Goal: Find specific page/section: Find specific page/section

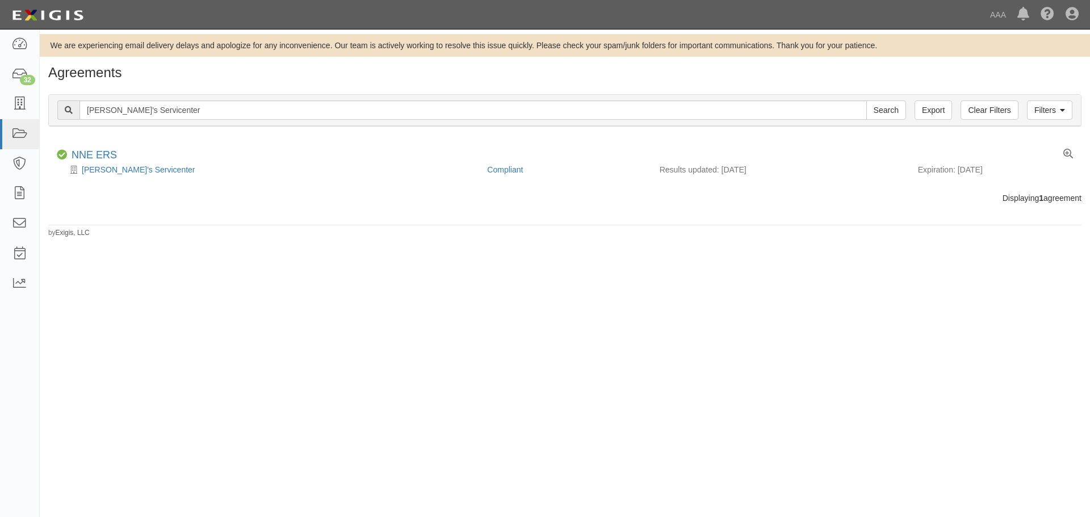
click at [128, 121] on div "Filters Clear Filters Export Freddie's Servicenter Search Filters" at bounding box center [565, 110] width 1032 height 31
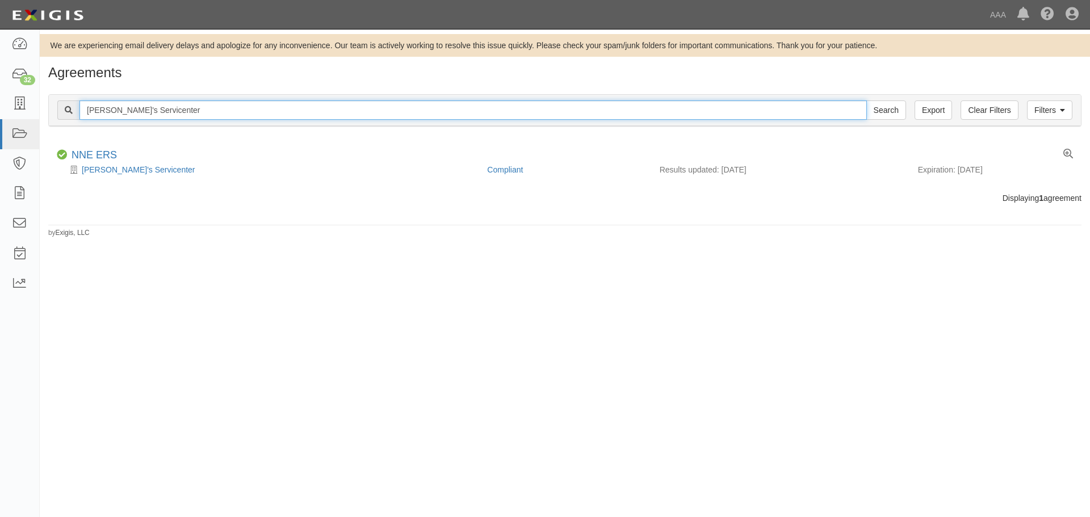
click at [176, 115] on input "[PERSON_NAME]'s Servicenter" at bounding box center [473, 109] width 788 height 19
paste input "291480"
type input "291480"
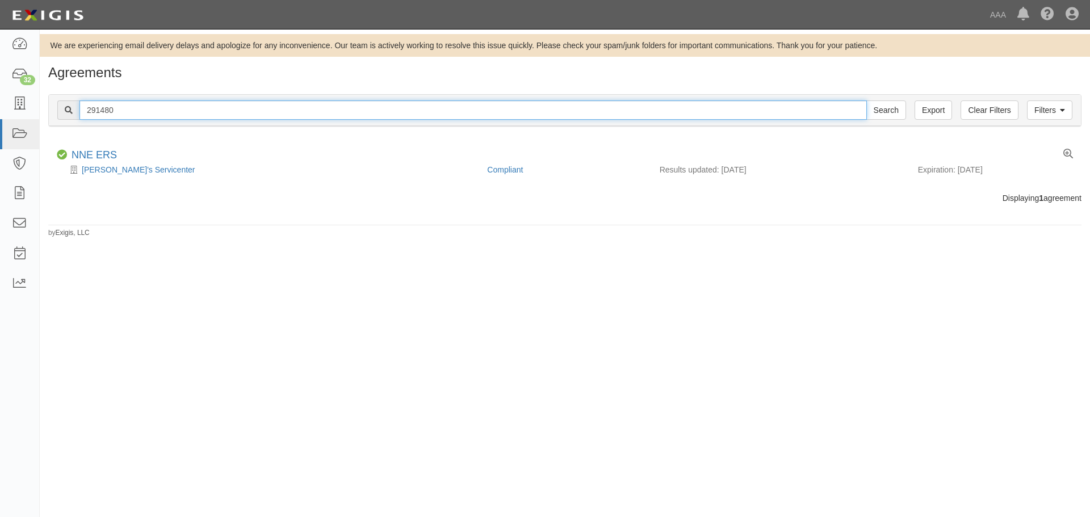
click at [866, 100] on input "Search" at bounding box center [886, 109] width 40 height 19
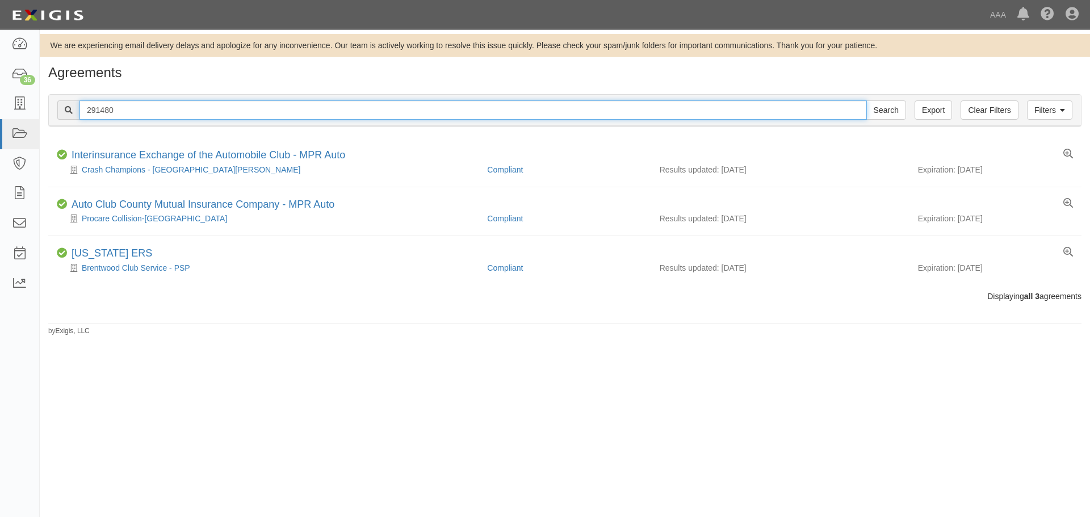
click at [90, 108] on input "291480" at bounding box center [473, 109] width 788 height 19
click at [87, 112] on input "291480" at bounding box center [473, 109] width 788 height 19
click at [866, 100] on input "Search" at bounding box center [886, 109] width 40 height 19
click at [215, 106] on input "291480" at bounding box center [473, 109] width 788 height 19
click at [219, 105] on input "291480" at bounding box center [473, 109] width 788 height 19
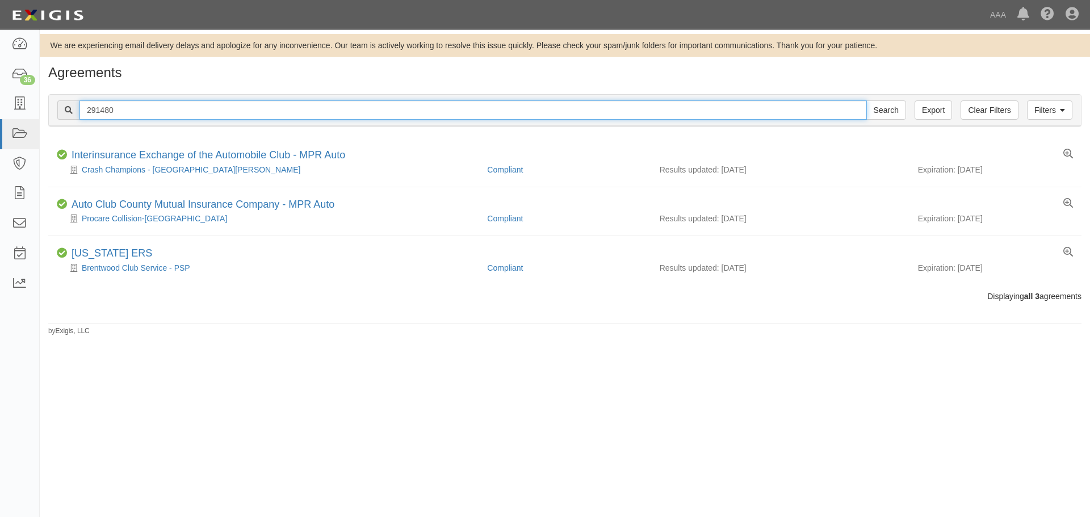
click at [219, 105] on input "291480" at bounding box center [473, 109] width 788 height 19
click at [866, 100] on input "Search" at bounding box center [886, 109] width 40 height 19
click at [120, 110] on input "Kenney" at bounding box center [473, 109] width 788 height 19
type input "nadeau"
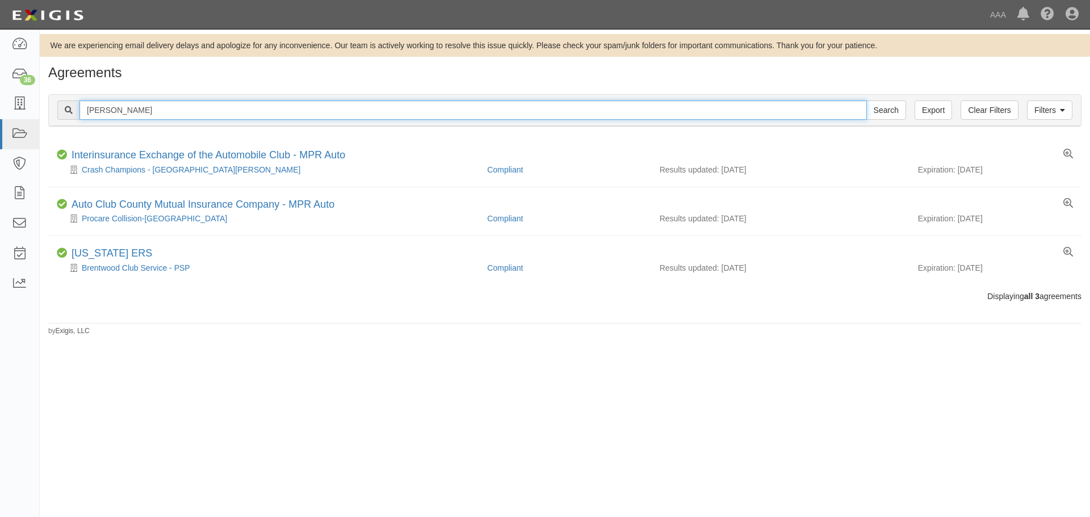
click at [866, 100] on input "Search" at bounding box center [886, 109] width 40 height 19
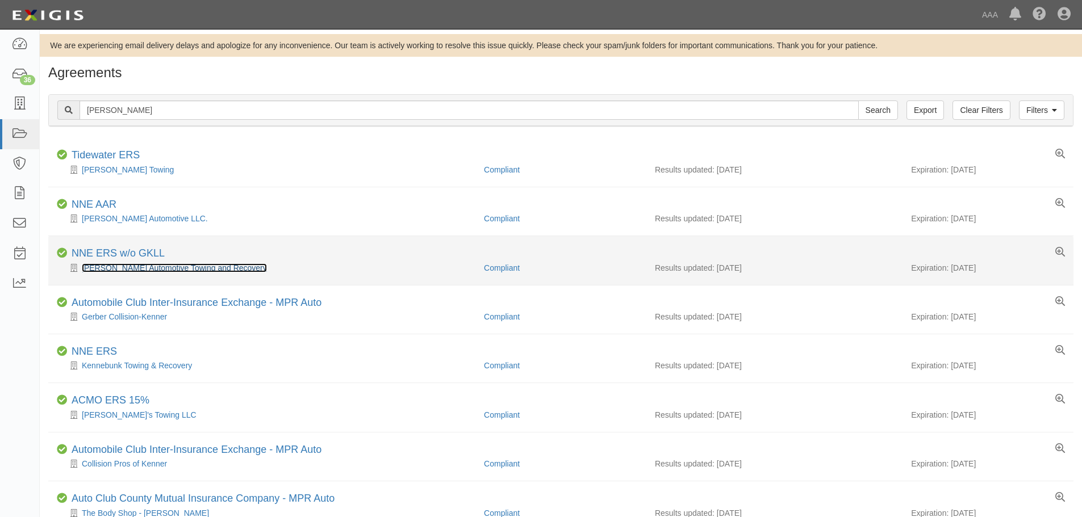
click at [141, 267] on link "Kenney Automotive Towing and Recovery" at bounding box center [174, 267] width 185 height 9
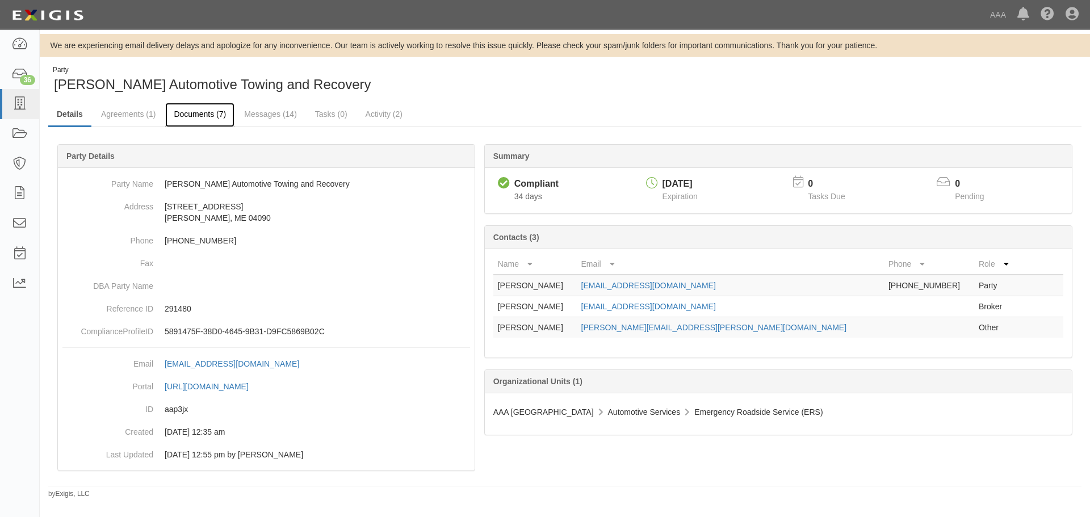
click at [199, 118] on link "Documents (7)" at bounding box center [199, 115] width 69 height 24
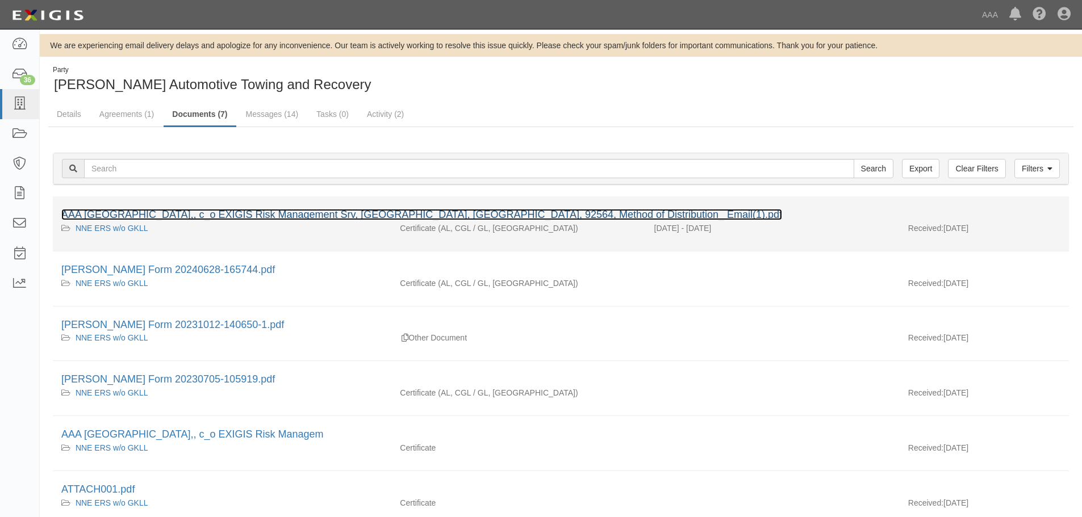
click at [144, 210] on link "AAA Northern New England,, c_o EXIGIS Risk Management Srv, Murrieta, CA, 92564,…" at bounding box center [421, 214] width 721 height 11
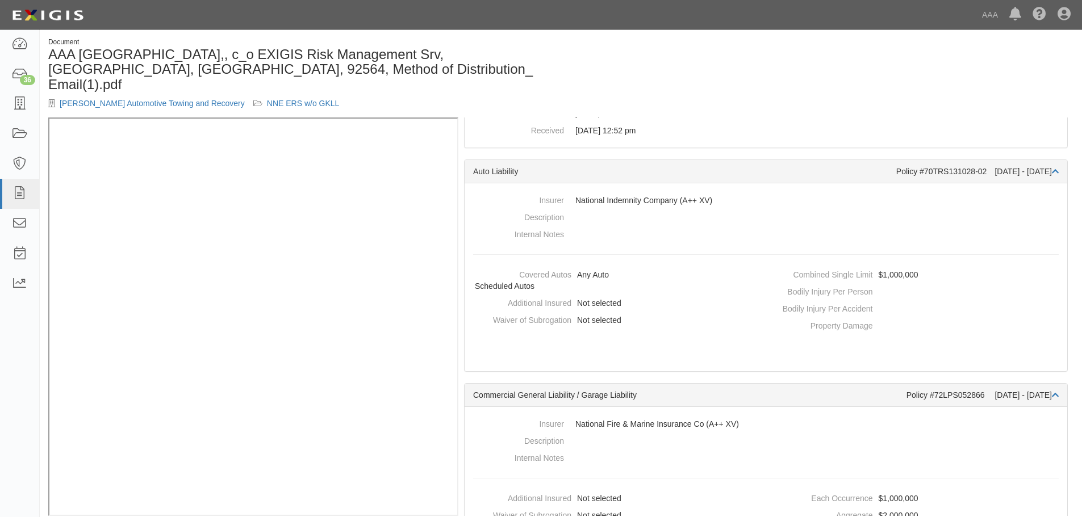
scroll to position [284, 0]
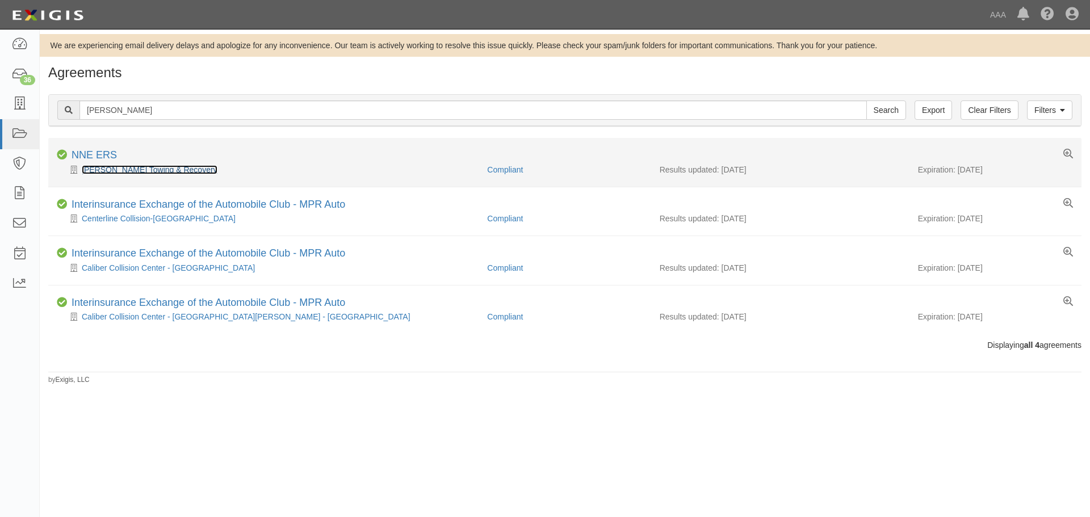
click at [106, 171] on link "Nadeau's Towing & Recovery" at bounding box center [150, 169] width 136 height 9
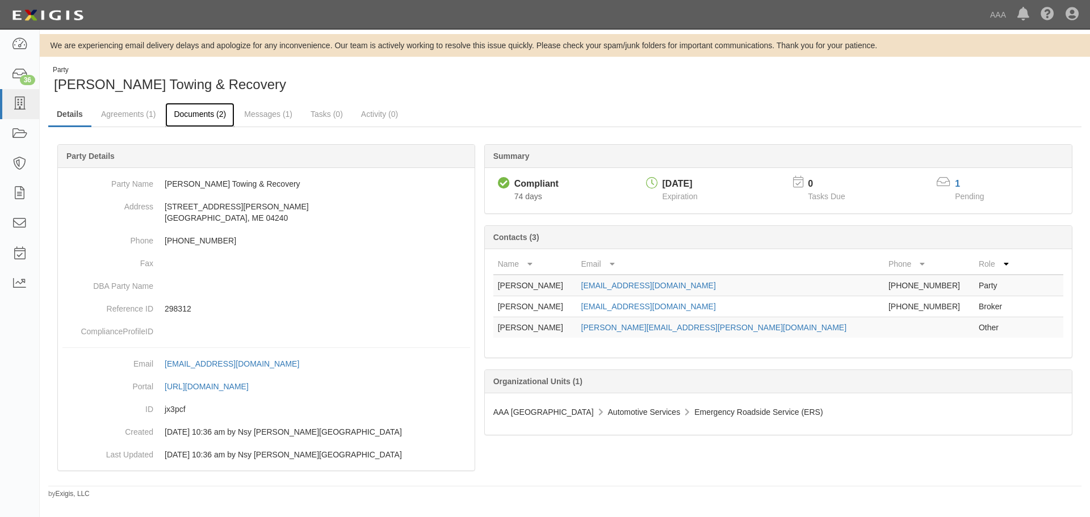
click at [202, 118] on link "Documents (2)" at bounding box center [199, 115] width 69 height 24
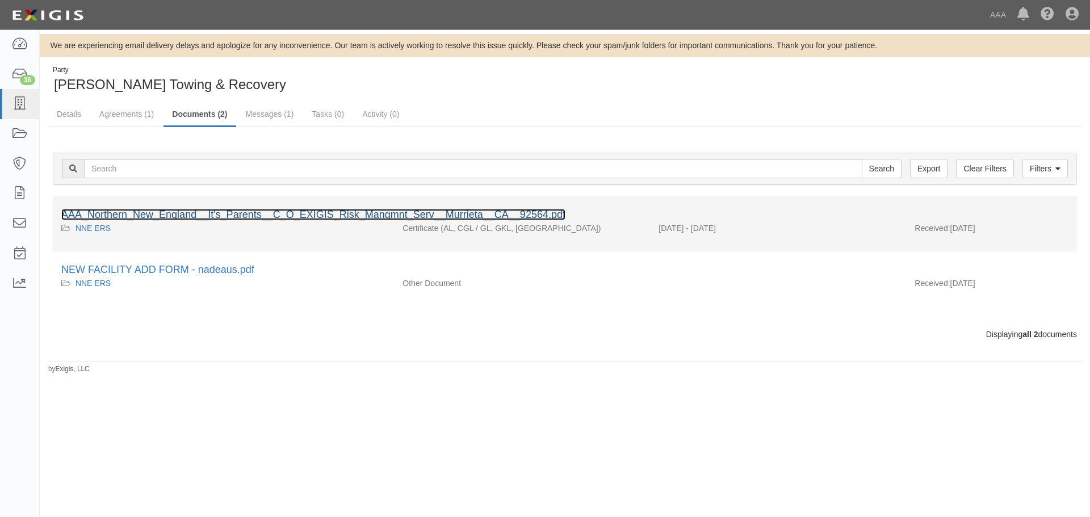
click at [210, 210] on link "AAA_Northern_New_England__It's_Parents__C_O_EXIGIS_Risk_Mangmnt_Serv__Murrieta_…" at bounding box center [313, 214] width 504 height 11
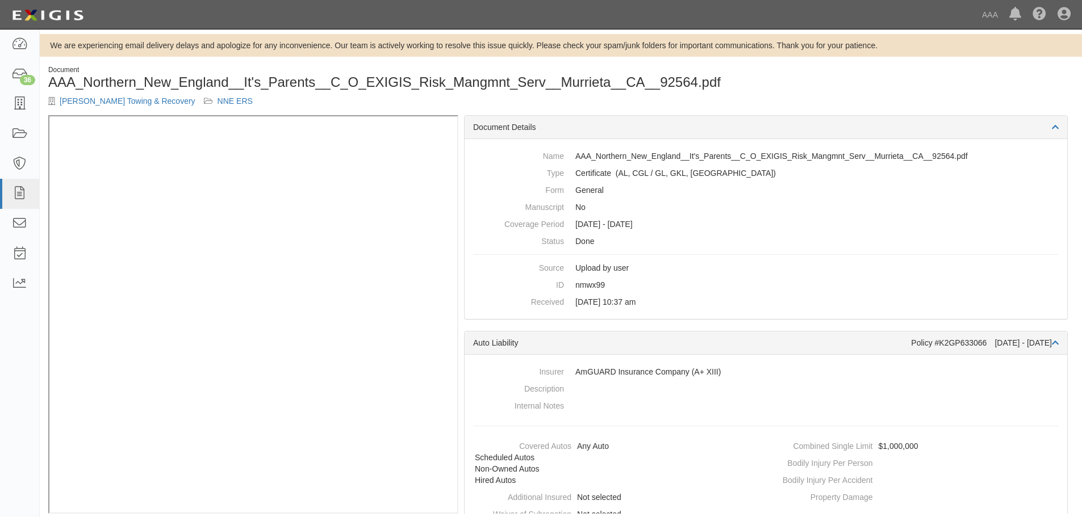
click at [307, 98] on div "[PERSON_NAME] Towing & Recovery NNE ERS" at bounding box center [300, 100] width 504 height 11
click at [271, 99] on div "[PERSON_NAME] Towing & Recovery NNE ERS" at bounding box center [300, 100] width 504 height 11
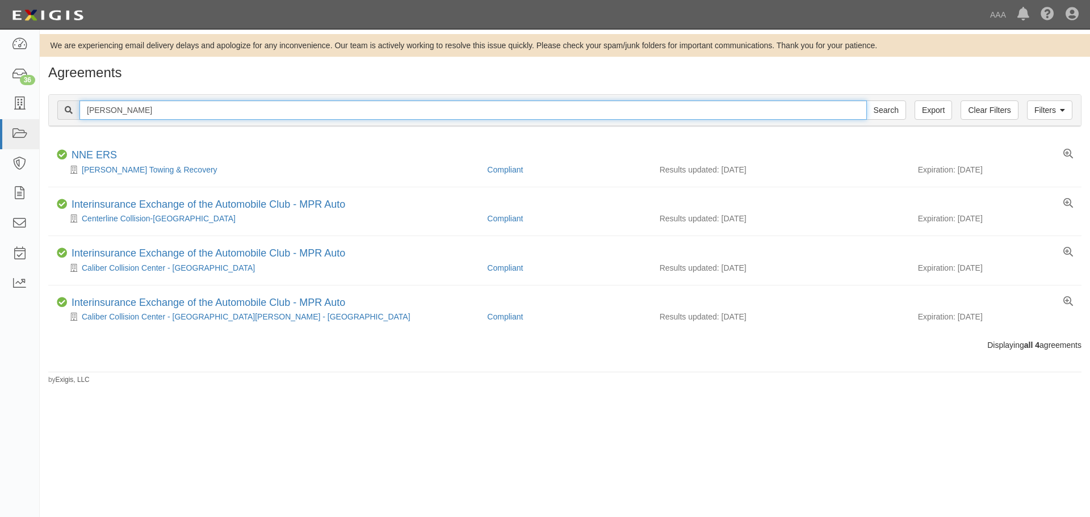
click at [170, 115] on input "[PERSON_NAME]" at bounding box center [473, 109] width 788 height 19
click at [282, 109] on input "[PERSON_NAME]" at bounding box center [473, 109] width 788 height 19
click at [292, 111] on input "[PERSON_NAME]" at bounding box center [473, 109] width 788 height 19
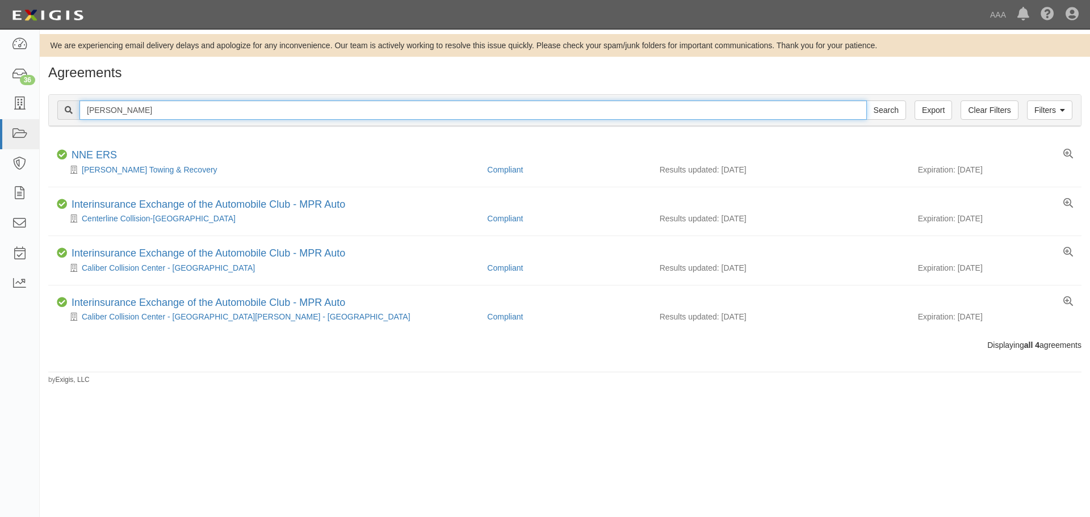
click at [292, 111] on input "nadeau" at bounding box center [473, 109] width 788 height 19
paste input "Northeast Performance (Blue Chip Performance Diesel)"
type input "Northeast Performance (Blue Chip Performance Diesel)"
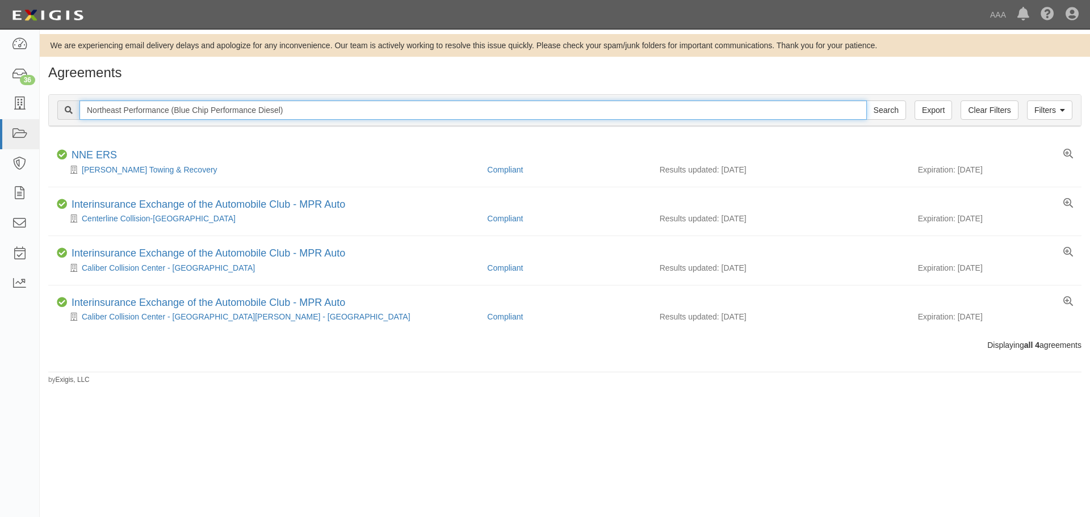
click at [866, 100] on input "Search" at bounding box center [886, 109] width 40 height 19
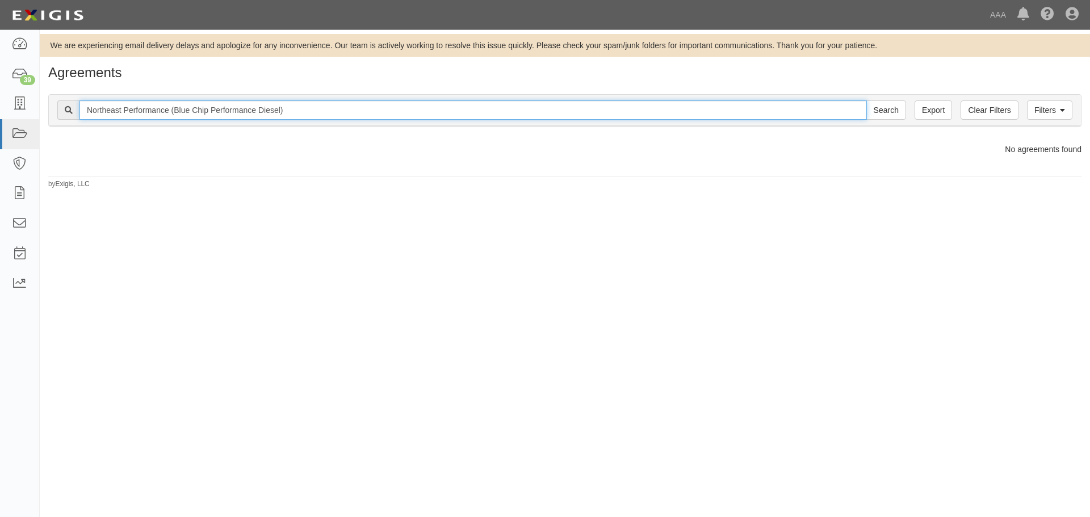
drag, startPoint x: 300, startPoint y: 112, endPoint x: 169, endPoint y: 110, distance: 131.7
click at [169, 110] on input "Northeast Performance (Blue Chip Performance Diesel)" at bounding box center [473, 109] width 788 height 19
type input "Northeast Performance"
click at [866, 100] on input "Search" at bounding box center [886, 109] width 40 height 19
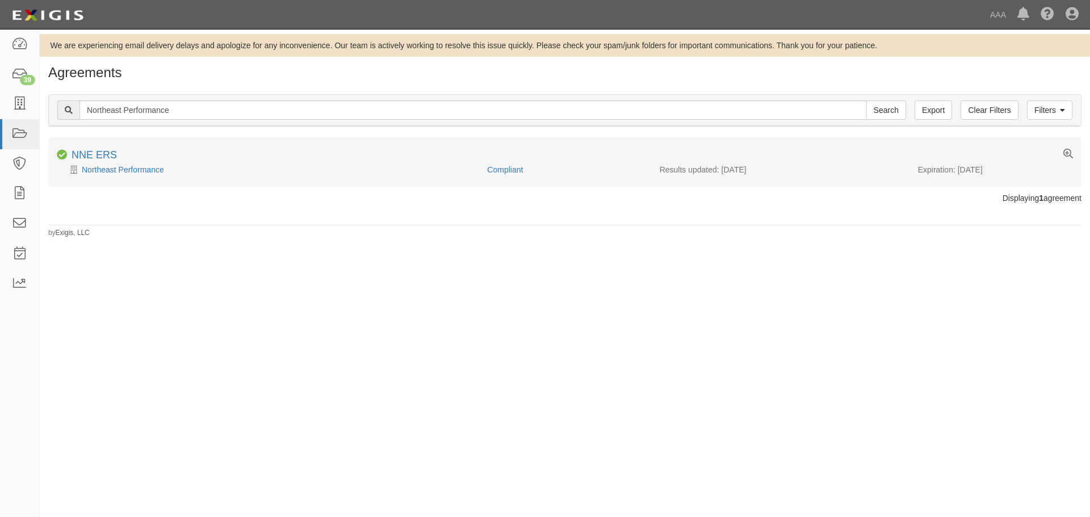
click at [155, 175] on div "Northeast Performance" at bounding box center [268, 169] width 422 height 11
click at [153, 171] on link "Northeast Performance" at bounding box center [123, 169] width 82 height 9
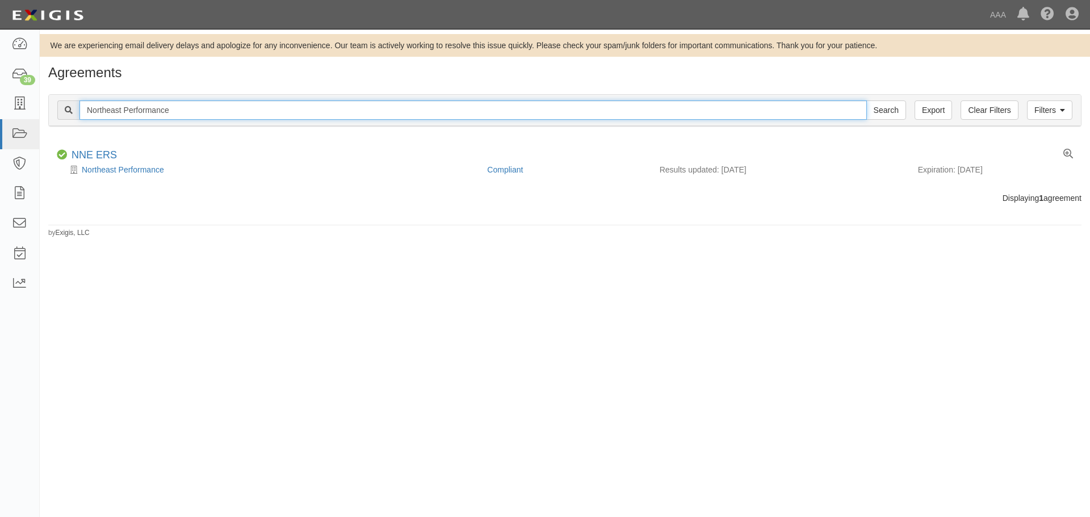
click at [198, 112] on input "Northeast Performance" at bounding box center [473, 109] width 788 height 19
click at [578, 118] on input "Northeast Performance" at bounding box center [473, 109] width 788 height 19
click at [577, 117] on input "Northeast Performance" at bounding box center [473, 109] width 788 height 19
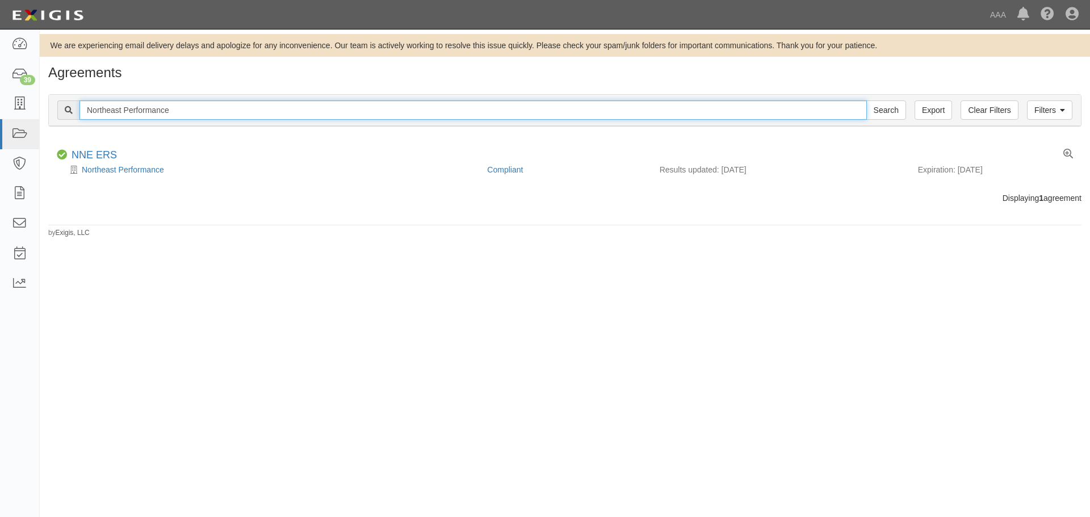
click at [577, 117] on input "Northeast Performance" at bounding box center [473, 109] width 788 height 19
paste input "Prospect St Auto Body LLC"
type input "Prospect St Auto Body LLC\"
click at [866, 100] on input "Search" at bounding box center [886, 109] width 40 height 19
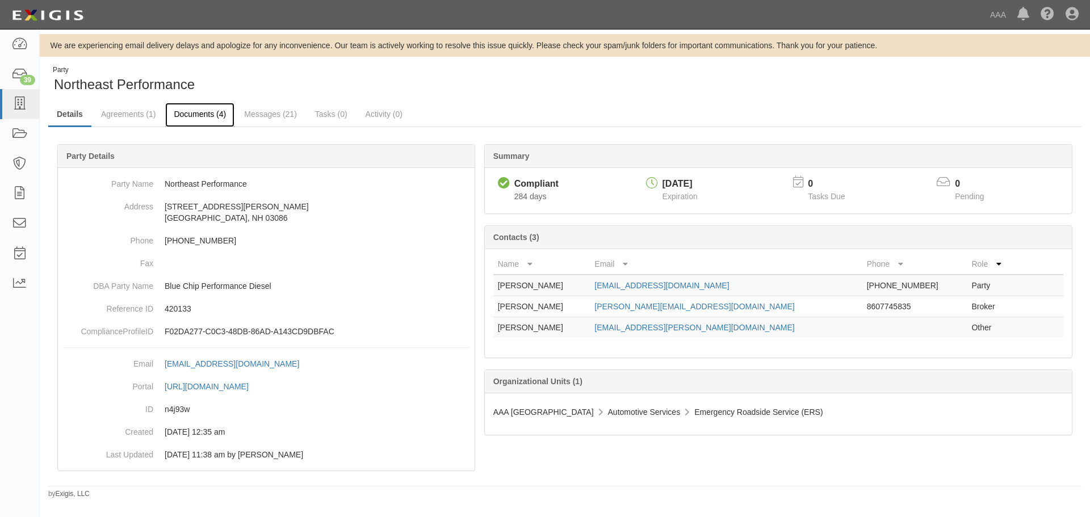
click at [215, 112] on link "Documents (4)" at bounding box center [199, 115] width 69 height 24
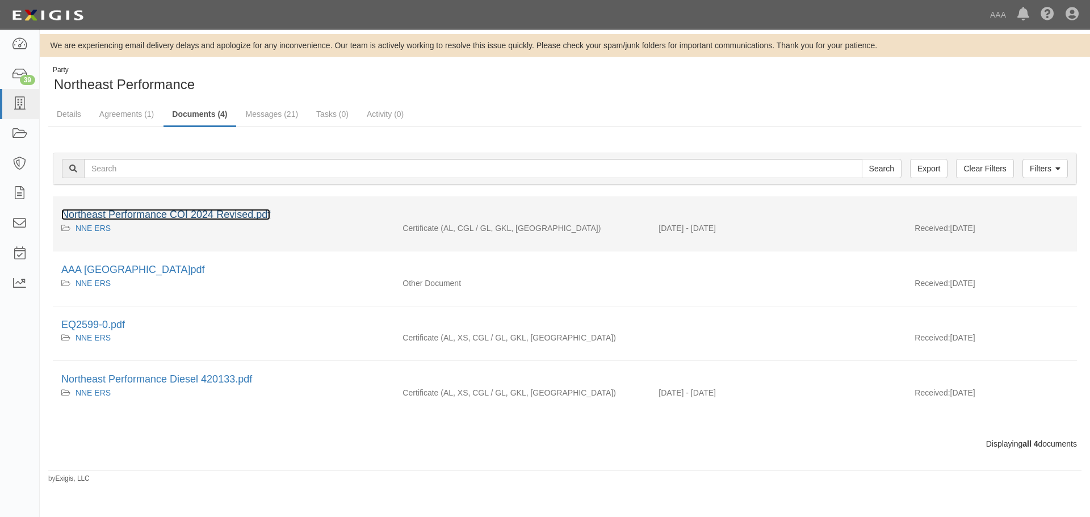
click at [189, 220] on link "Northeast Performance COI 2024 Revised.pdf" at bounding box center [165, 214] width 209 height 11
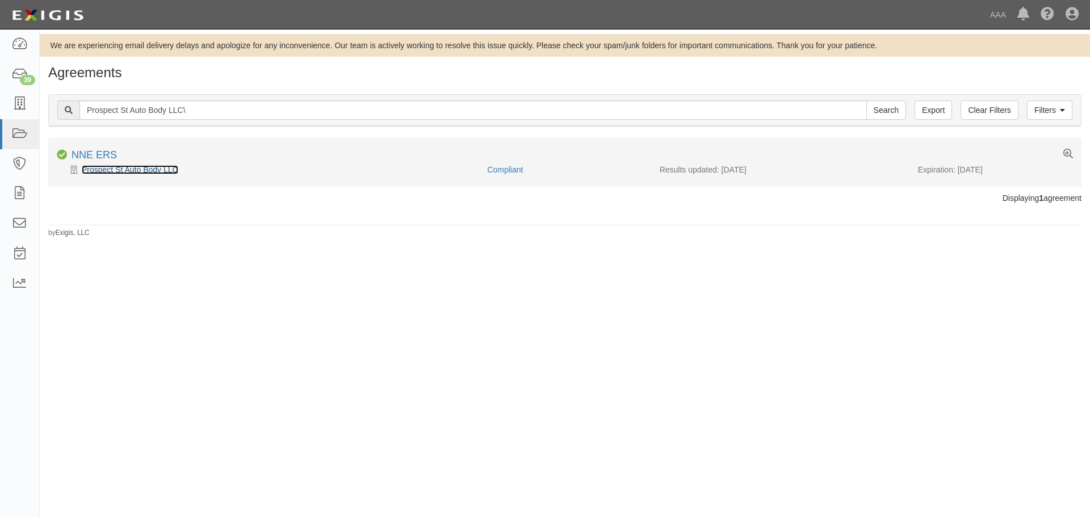
click at [133, 173] on link "Prospect St Auto Body LLC" at bounding box center [130, 169] width 97 height 9
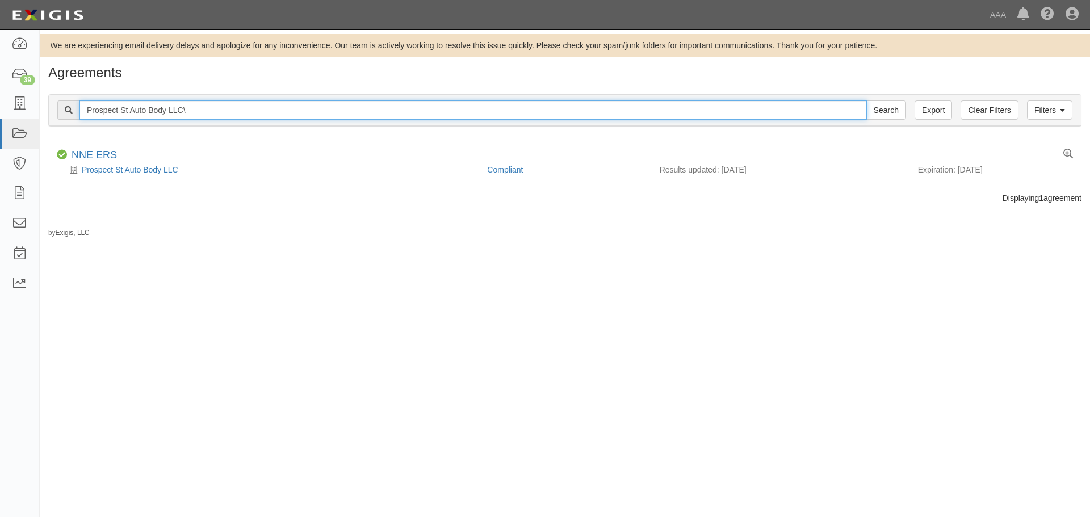
click at [207, 111] on input "Prospect St Auto Body LLC\" at bounding box center [473, 109] width 788 height 19
click at [207, 110] on input "Prospect St Auto Body LLC\" at bounding box center [473, 109] width 788 height 19
paste input "Byrne Auto Sales & Rentals"
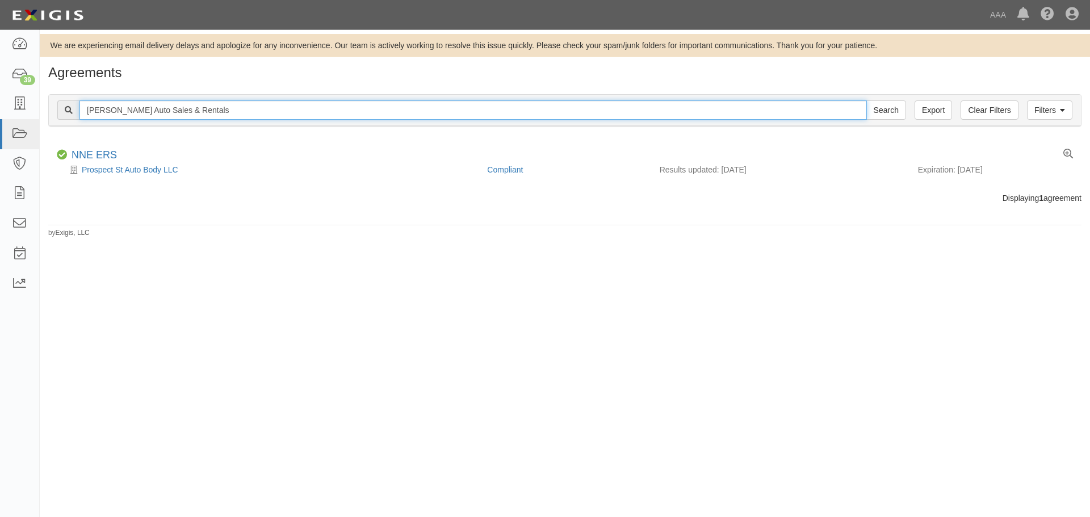
type input "Byrne Auto Sales & Rentals"
click at [866, 100] on input "Search" at bounding box center [886, 109] width 40 height 19
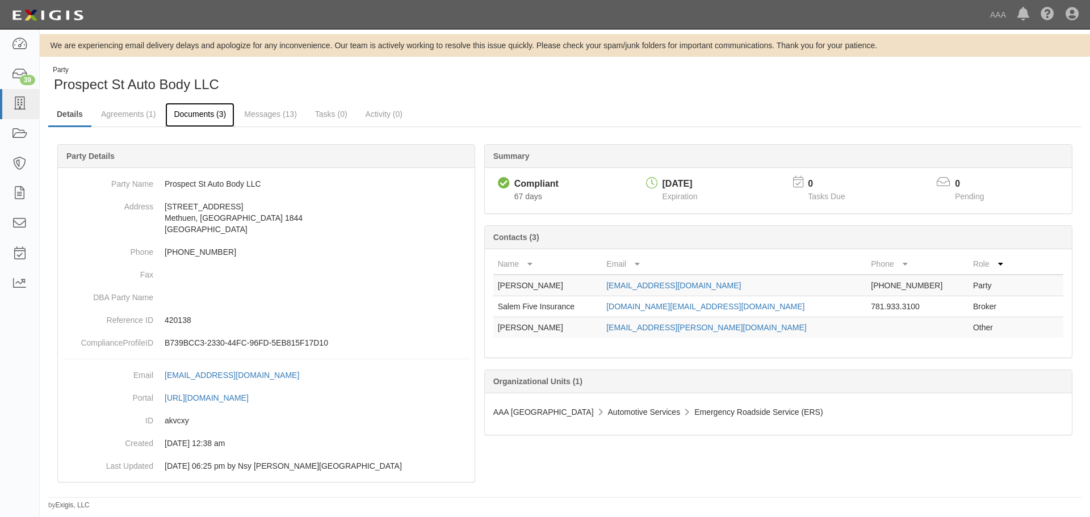
click at [201, 112] on link "Documents (3)" at bounding box center [199, 115] width 69 height 24
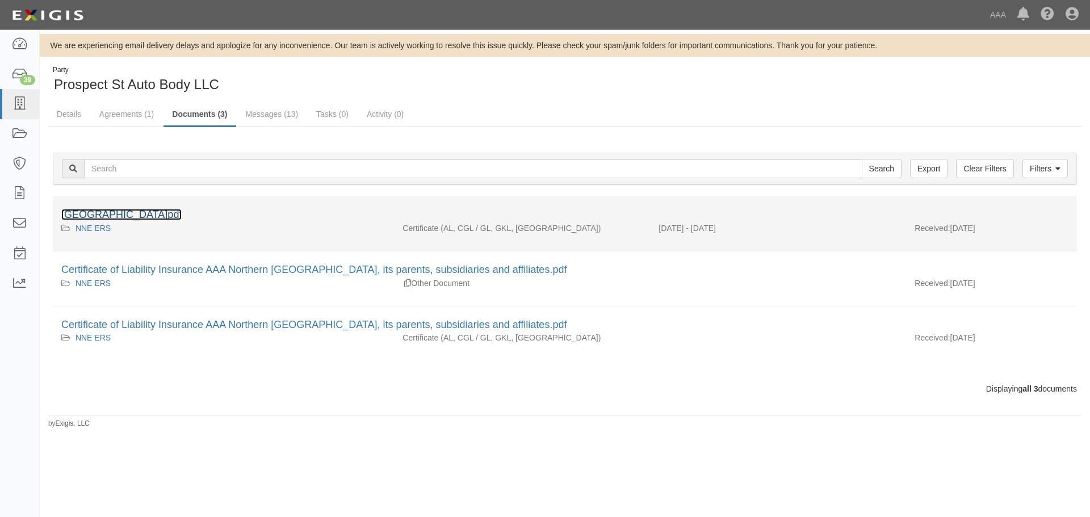
click at [132, 212] on link "[GEOGRAPHIC_DATA]pdf" at bounding box center [121, 214] width 120 height 11
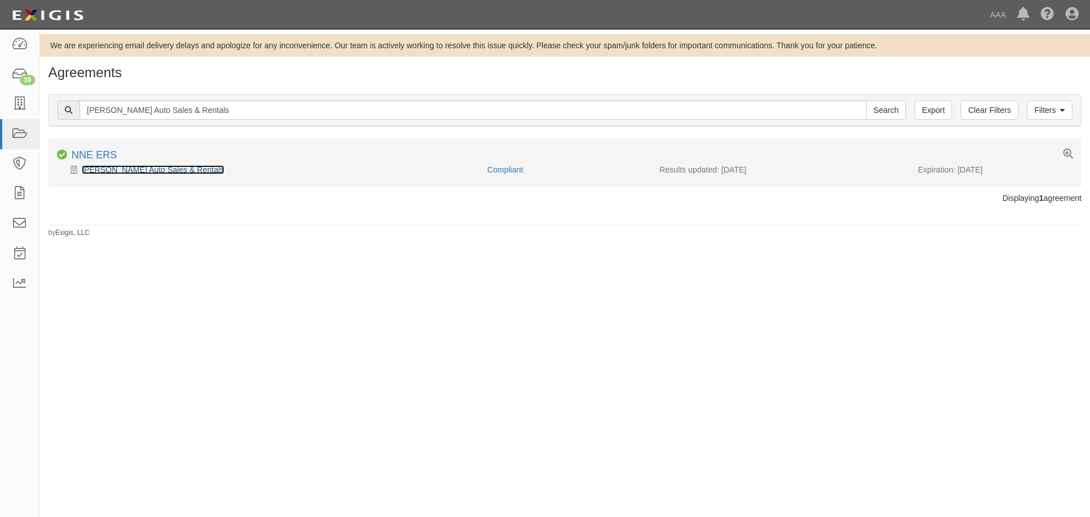
click at [87, 173] on link "Byrne Auto Sales & Rentals" at bounding box center [153, 169] width 143 height 9
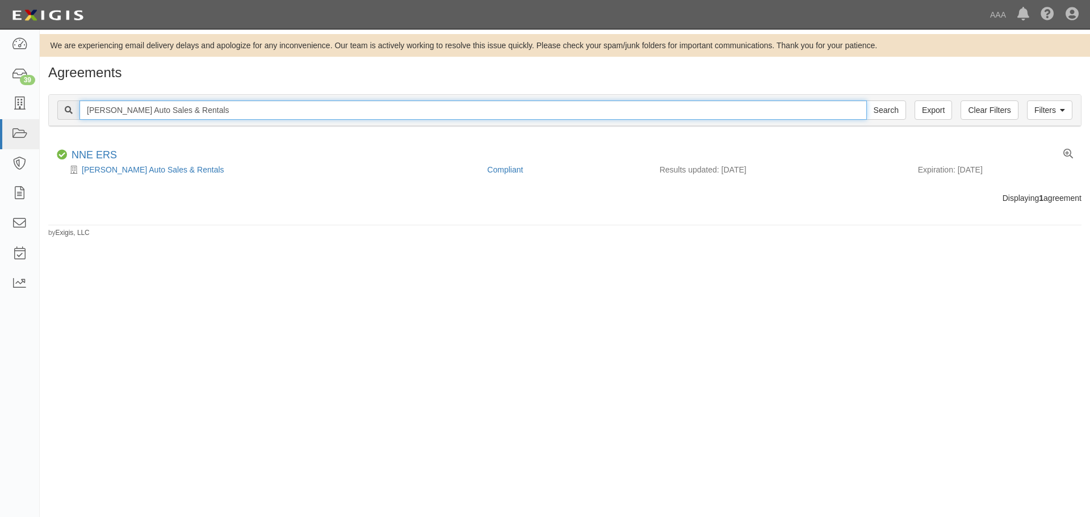
click at [192, 114] on input "Byrne Auto Sales & Rentals" at bounding box center [473, 109] width 788 height 19
paste input "Pittsfield Towing"
type input "Pittsfield Towing"
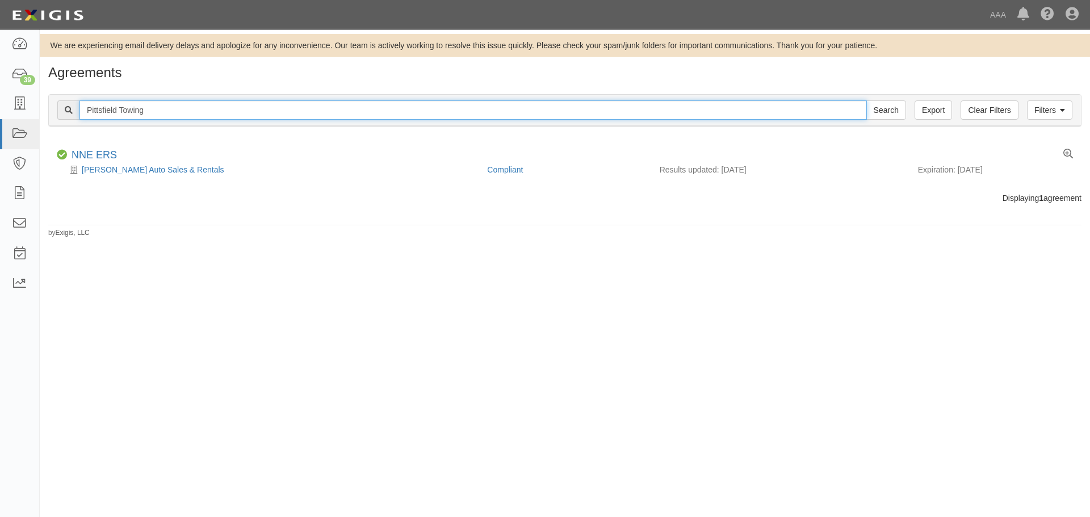
click at [866, 100] on input "Search" at bounding box center [886, 109] width 40 height 19
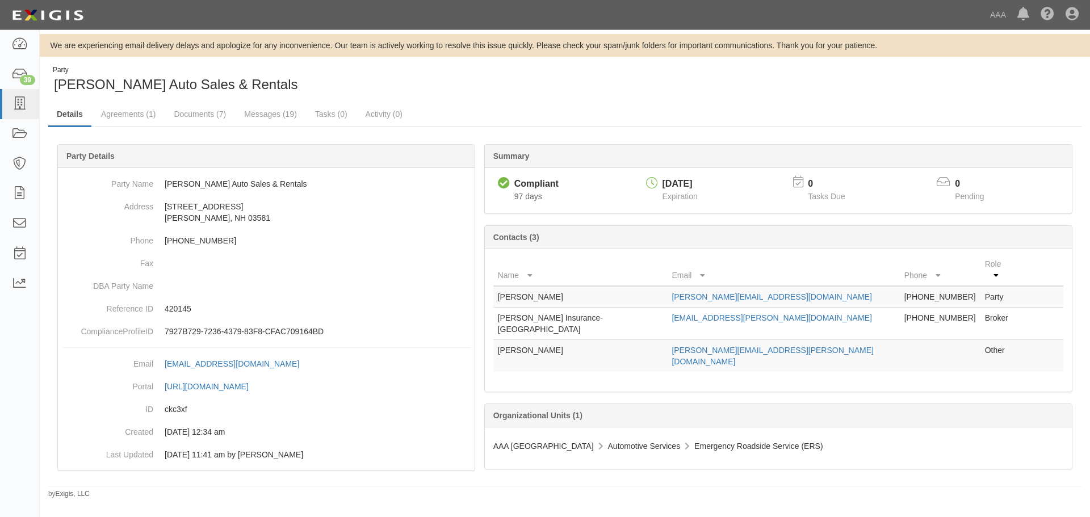
click at [204, 128] on div "Summary Compliant Compliant 97 days [DATE] Expiration 0 Tasks Due 0 Pending Con…" at bounding box center [564, 144] width 1033 height 34
click at [202, 124] on link "Documents (7)" at bounding box center [199, 115] width 69 height 24
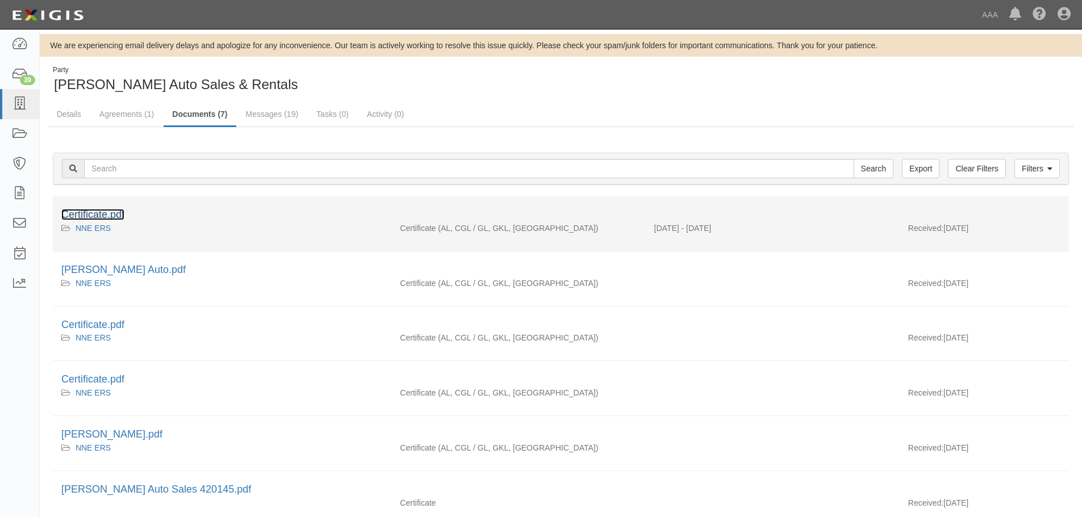
click at [86, 213] on link "Certificate.pdf" at bounding box center [92, 214] width 63 height 11
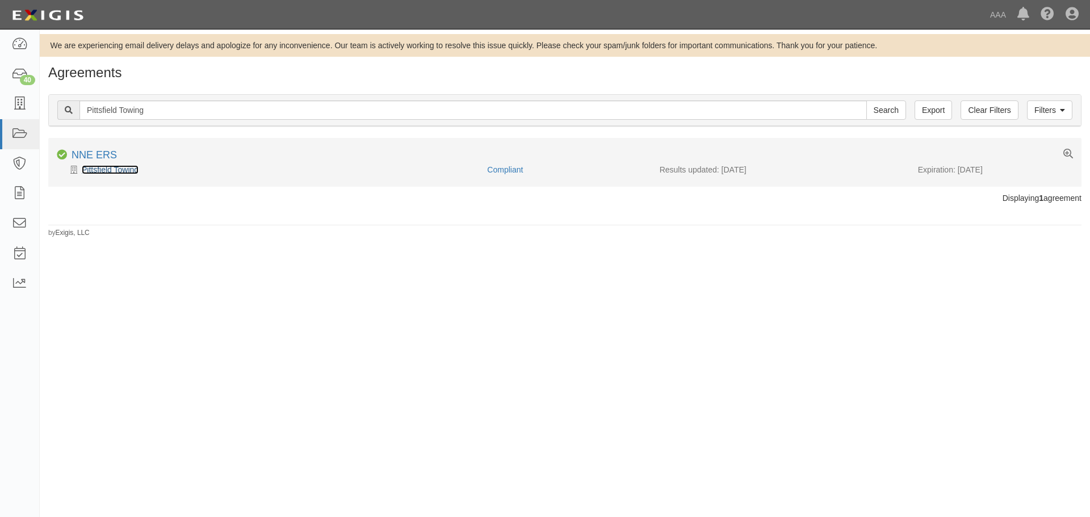
click at [122, 170] on link "Pittsfield Towing" at bounding box center [110, 169] width 57 height 9
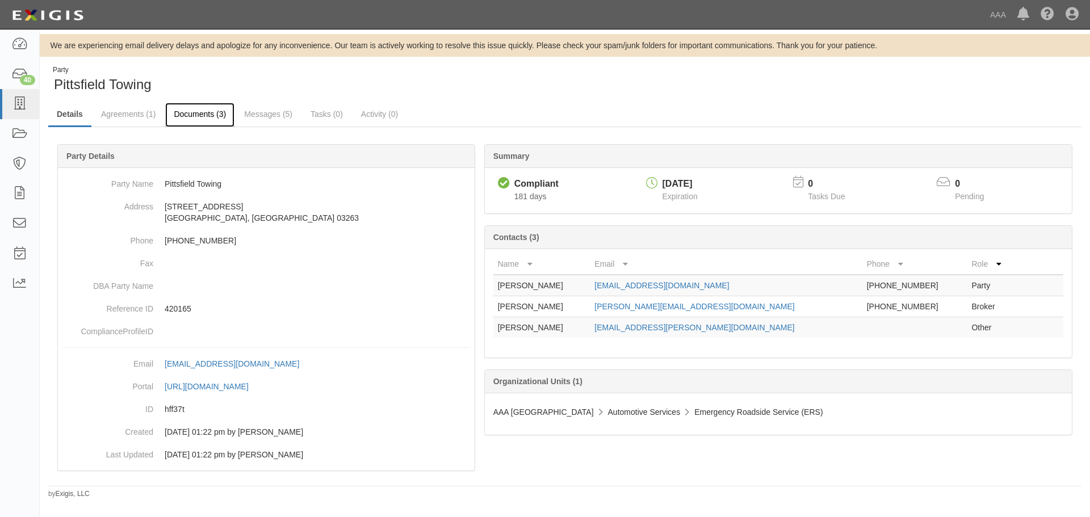
click at [185, 113] on link "Documents (3)" at bounding box center [199, 115] width 69 height 24
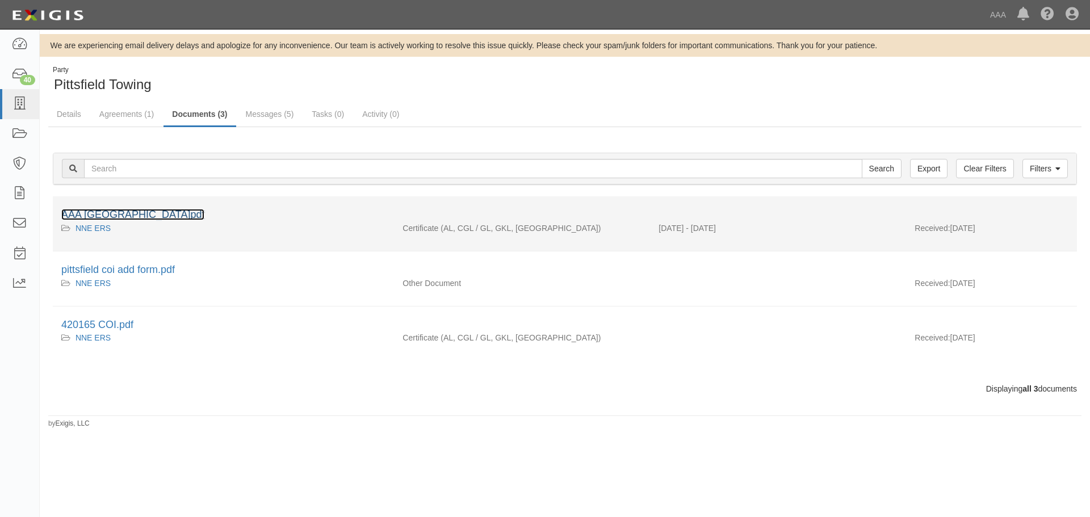
click at [175, 212] on link "AAA [GEOGRAPHIC_DATA]pdf" at bounding box center [132, 214] width 143 height 11
